Goal: Browse casually

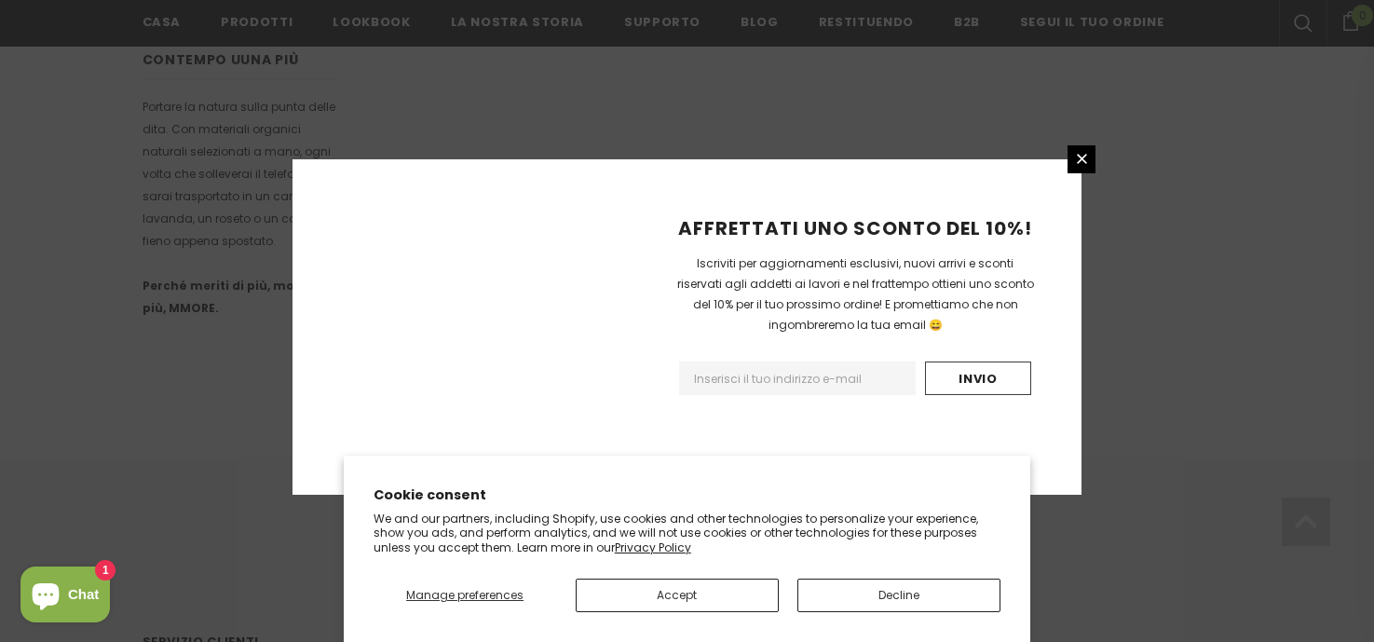
scroll to position [1268, 0]
